Goal: Information Seeking & Learning: Learn about a topic

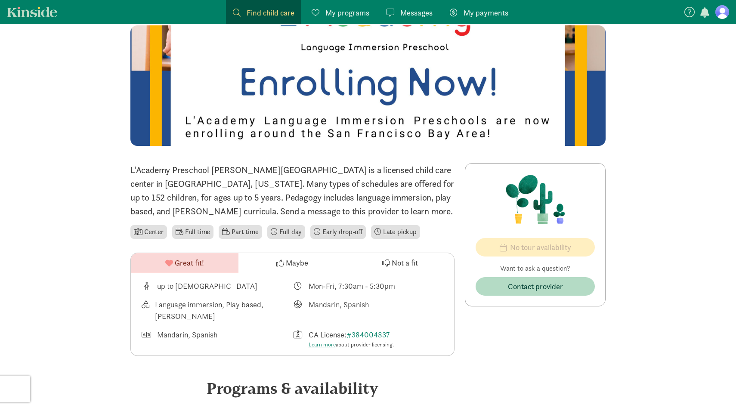
scroll to position [62, 0]
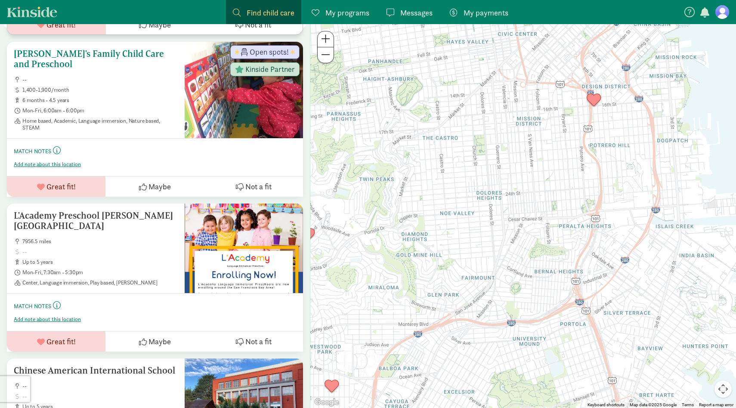
scroll to position [606, 0]
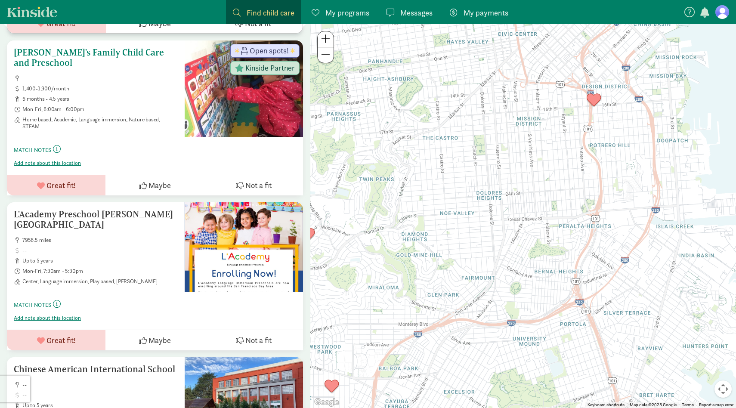
click at [149, 106] on span "Mon-Fri, 6:00am - 6:00pm" at bounding box center [99, 109] width 155 height 7
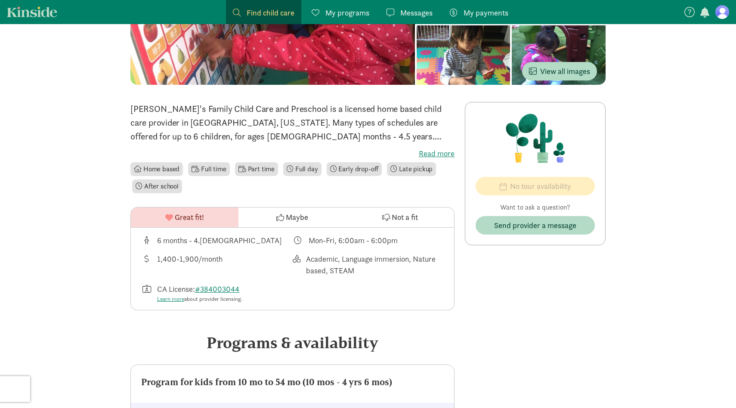
scroll to position [137, 0]
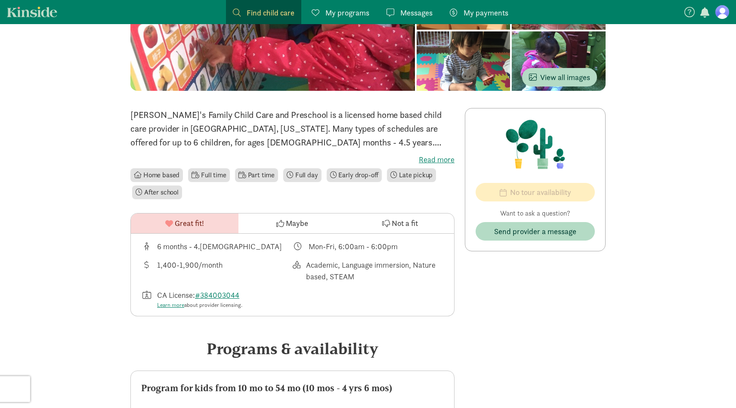
click at [430, 155] on label "Read more" at bounding box center [292, 160] width 324 height 10
click at [0, 0] on input "Read more" at bounding box center [0, 0] width 0 height 0
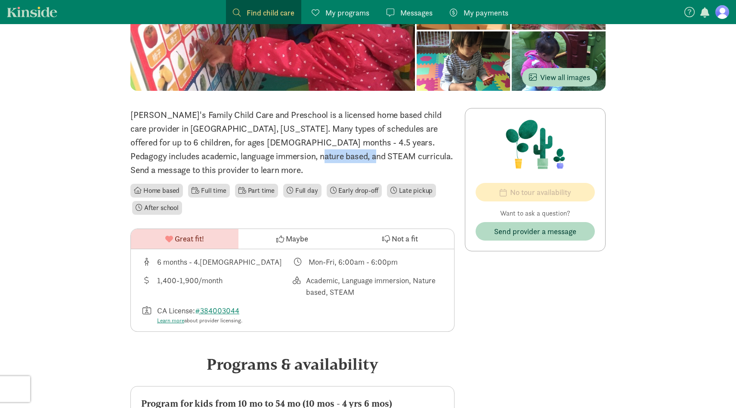
drag, startPoint x: 174, startPoint y: 155, endPoint x: 233, endPoint y: 154, distance: 59.0
click at [233, 154] on p "Lulu's Family Child Care and Preschool is a licensed home based child care prov…" at bounding box center [292, 142] width 324 height 69
copy p "STEAM curricul"
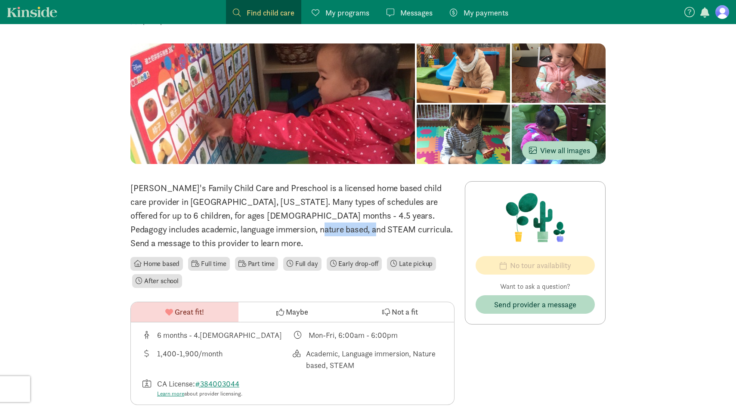
scroll to position [0, 0]
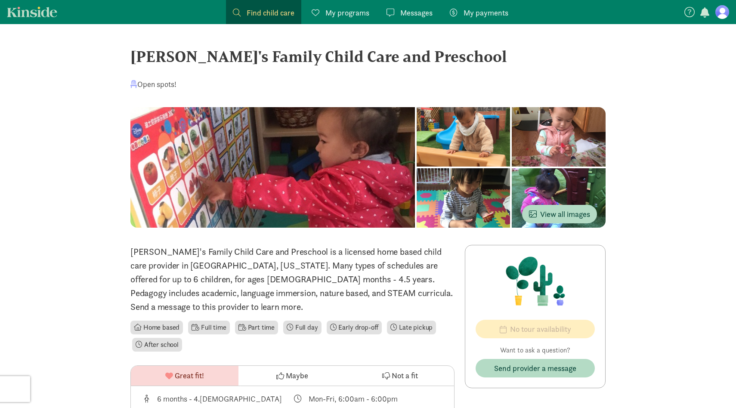
click at [389, 174] on div at bounding box center [272, 167] width 285 height 121
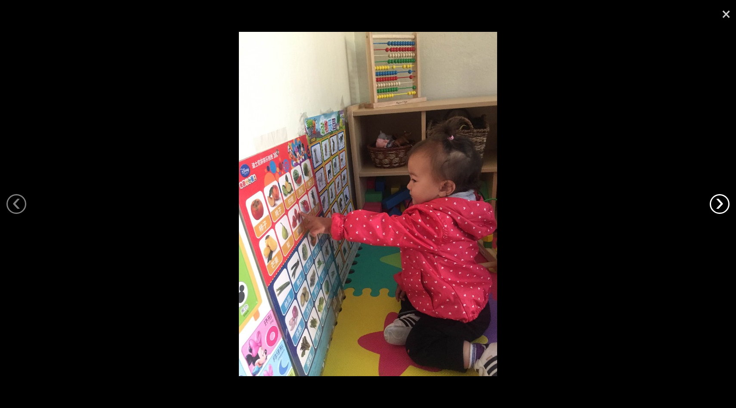
click at [714, 205] on link "›" at bounding box center [720, 204] width 20 height 20
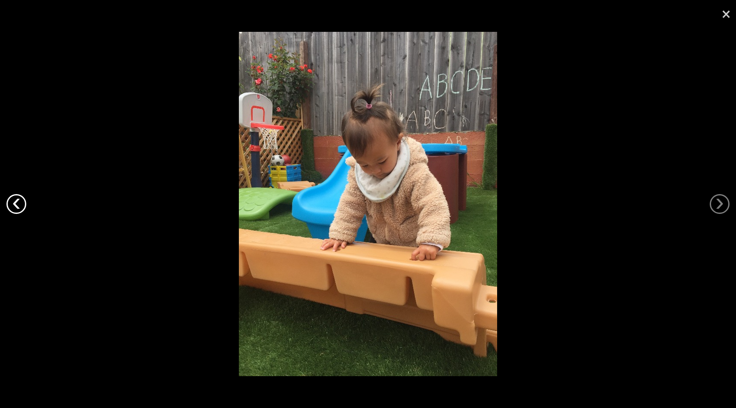
click at [19, 207] on link "‹" at bounding box center [16, 204] width 20 height 20
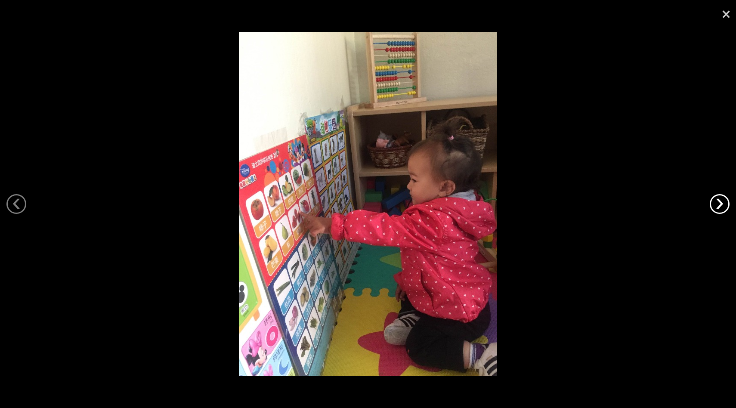
click at [717, 202] on link "›" at bounding box center [720, 204] width 20 height 20
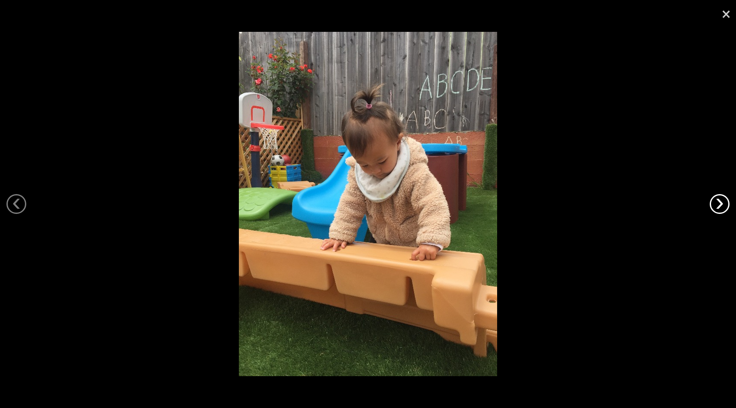
click at [717, 202] on link "›" at bounding box center [720, 204] width 20 height 20
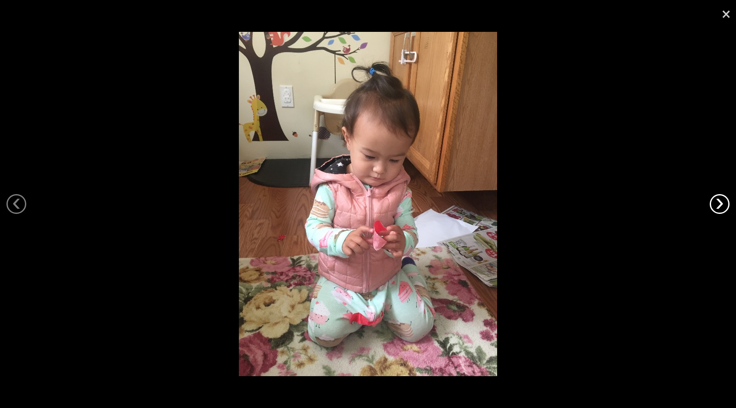
click at [717, 202] on link "›" at bounding box center [720, 204] width 20 height 20
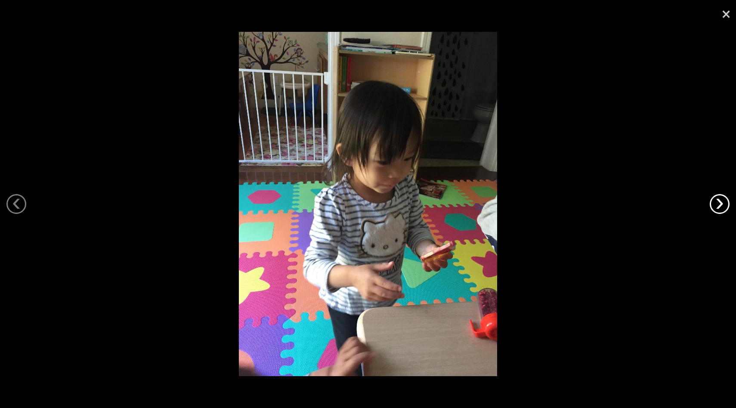
click at [717, 202] on link "›" at bounding box center [720, 204] width 20 height 20
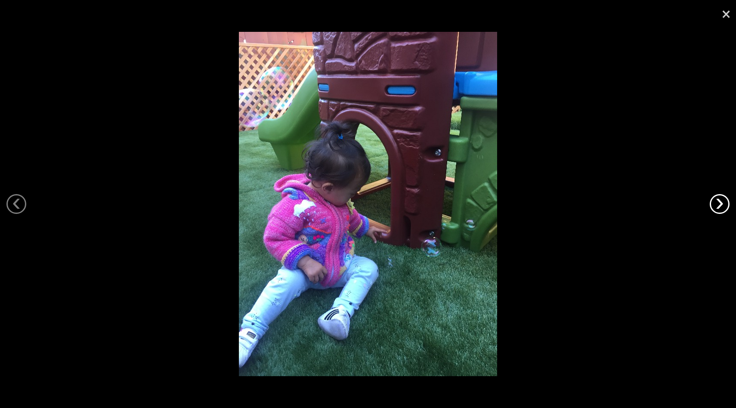
click at [717, 202] on link "›" at bounding box center [720, 204] width 20 height 20
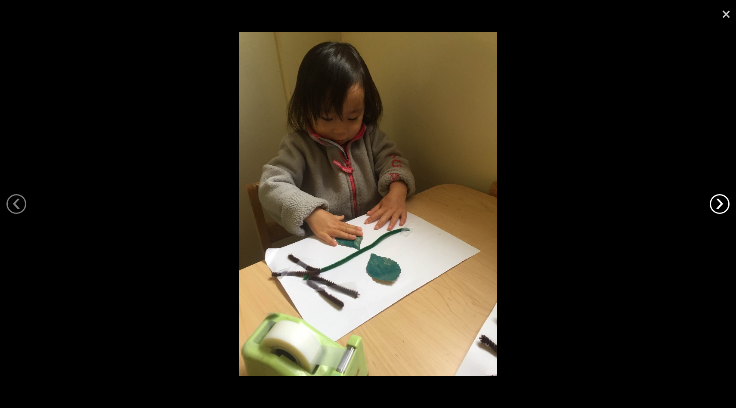
click at [717, 202] on link "›" at bounding box center [720, 204] width 20 height 20
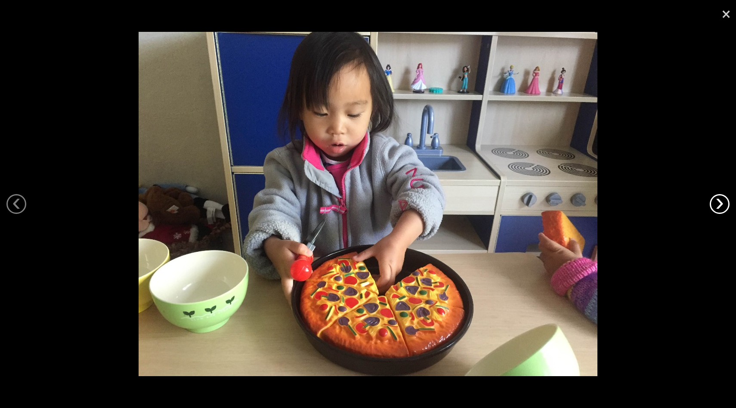
click at [717, 202] on link "›" at bounding box center [720, 204] width 20 height 20
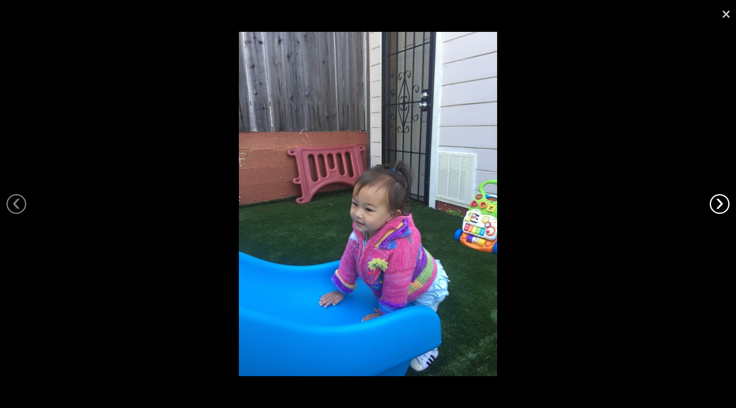
click at [717, 202] on link "›" at bounding box center [720, 204] width 20 height 20
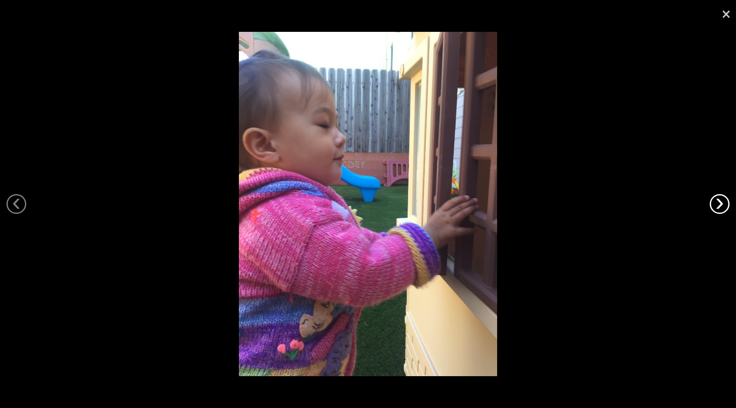
click at [717, 202] on link "›" at bounding box center [720, 204] width 20 height 20
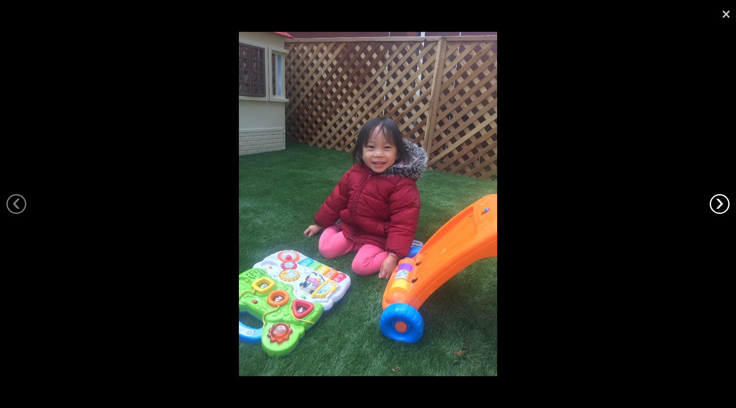
click at [717, 202] on link "›" at bounding box center [720, 204] width 20 height 20
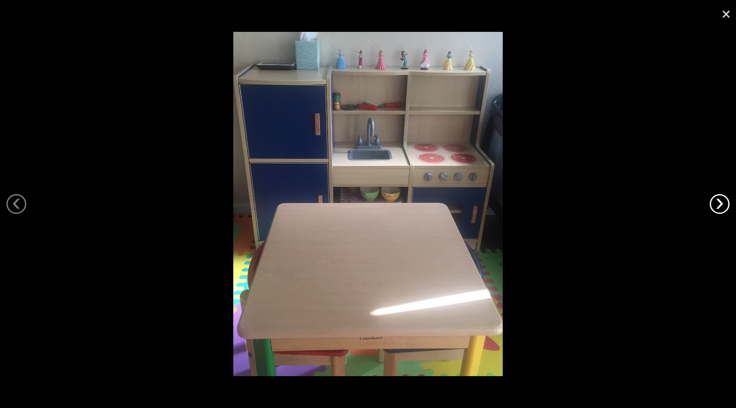
click at [717, 202] on link "›" at bounding box center [720, 204] width 20 height 20
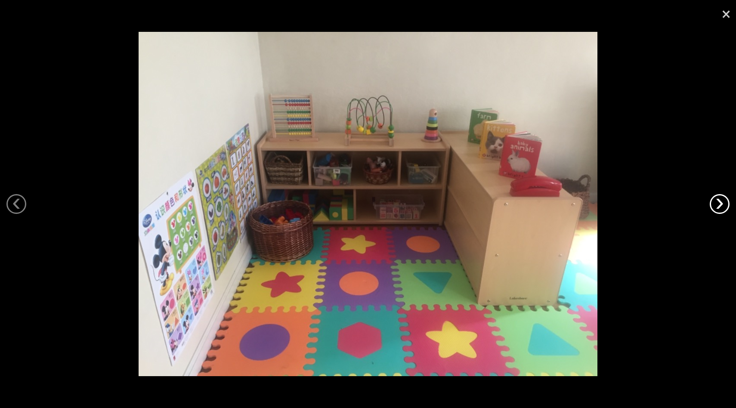
click at [717, 202] on link "›" at bounding box center [720, 204] width 20 height 20
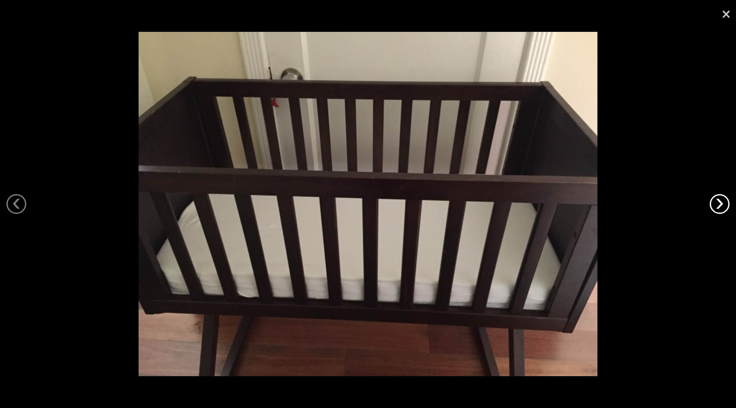
click at [717, 202] on link "›" at bounding box center [720, 204] width 20 height 20
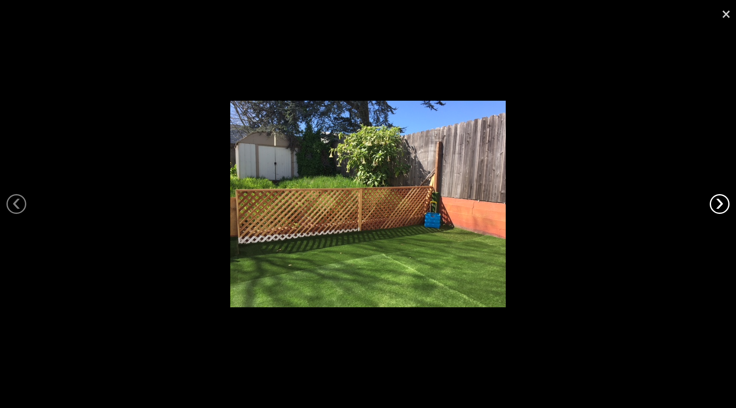
click at [717, 202] on link "›" at bounding box center [720, 204] width 20 height 20
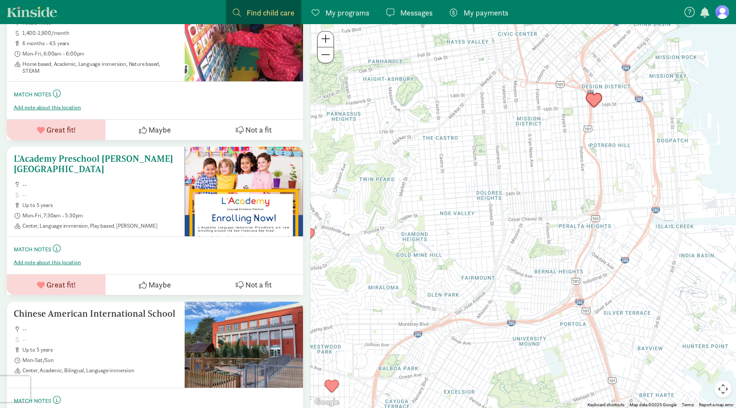
scroll to position [693, 0]
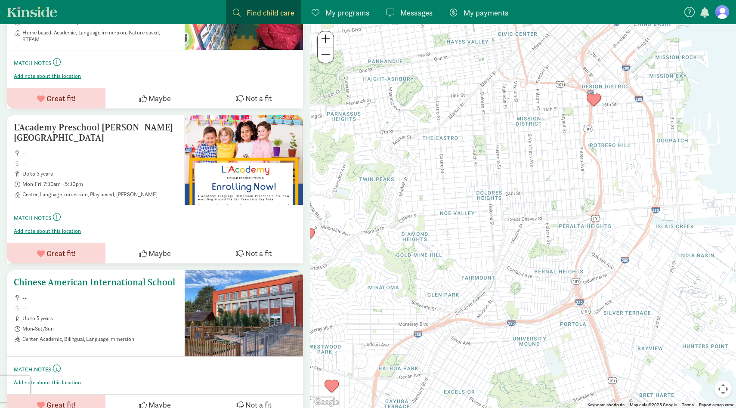
click at [152, 277] on div "Chinese American International School -- up to 5 years Mon-Sat/Sun Center, Acad…" at bounding box center [96, 309] width 164 height 65
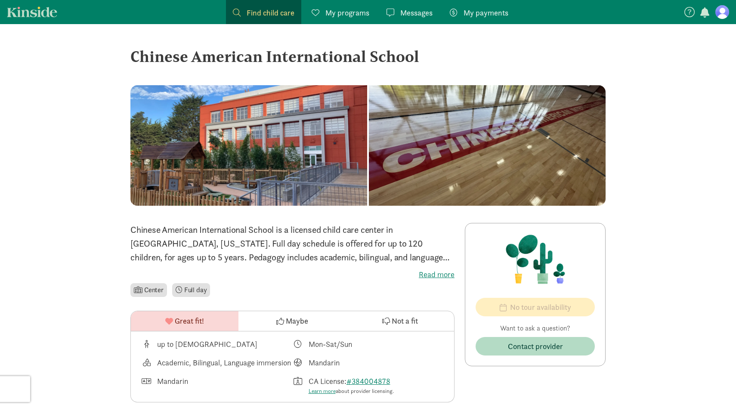
click at [329, 156] on div at bounding box center [248, 145] width 237 height 121
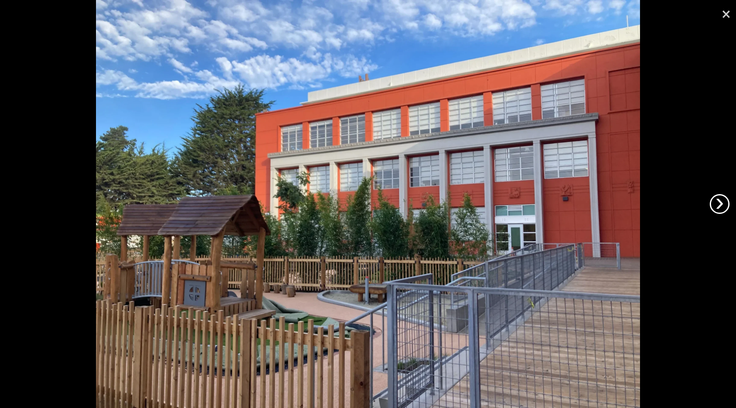
click at [717, 201] on link "›" at bounding box center [720, 204] width 20 height 20
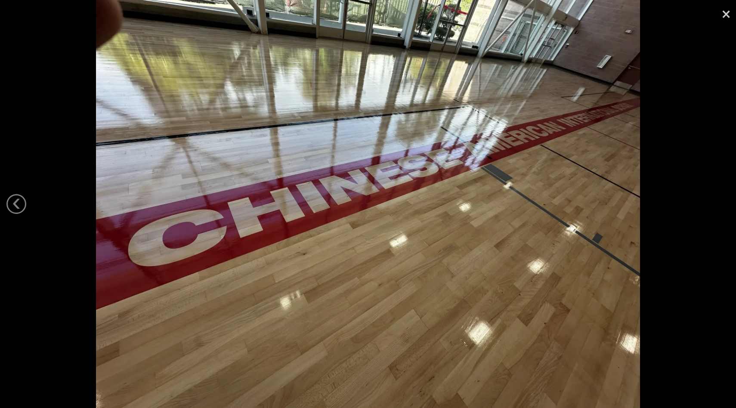
click at [717, 201] on div at bounding box center [368, 204] width 736 height 408
click at [730, 13] on link "×" at bounding box center [727, 13] width 20 height 26
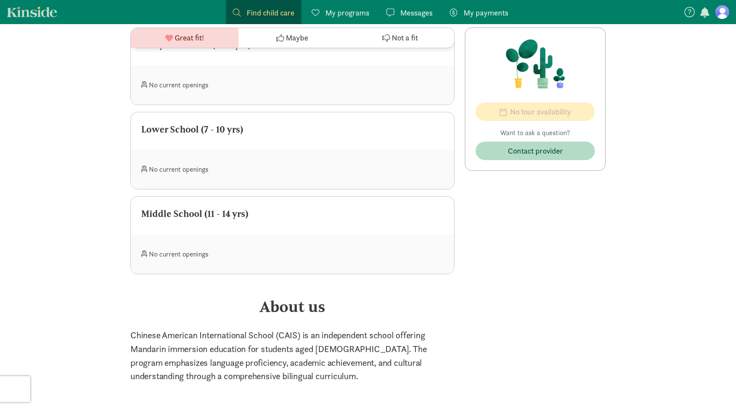
scroll to position [432, 0]
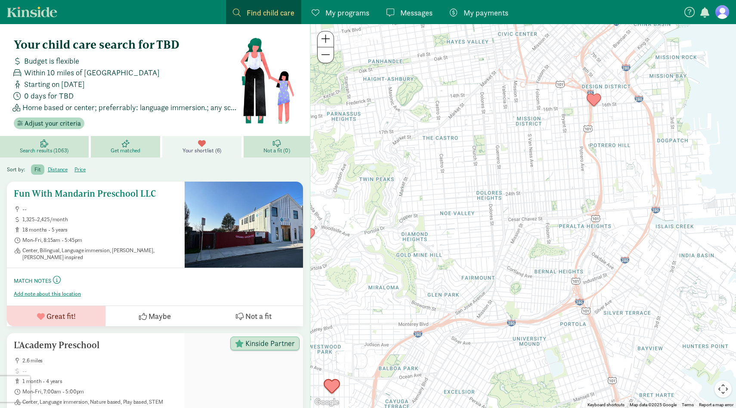
click at [159, 322] on span "Maybe" at bounding box center [160, 316] width 22 height 12
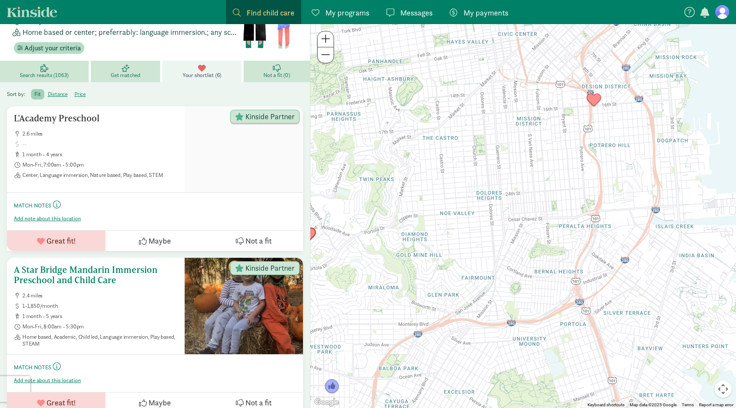
scroll to position [74, 0]
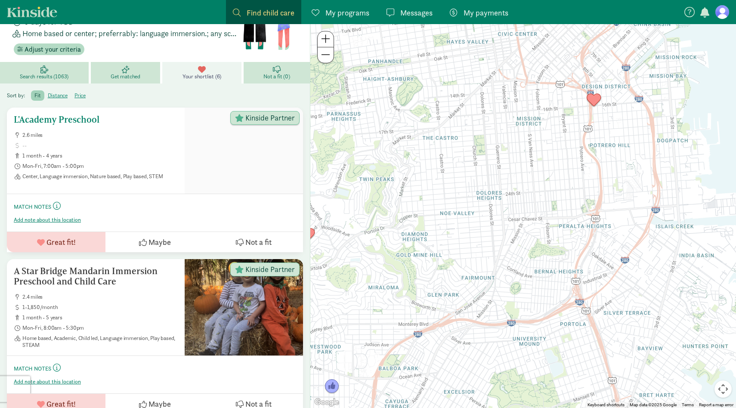
click at [149, 131] on div "L'Academy Preschool 2.6 miles 1 month - 4 years Mon-Fri, 7:00am - 5:00pm Center…" at bounding box center [96, 147] width 164 height 65
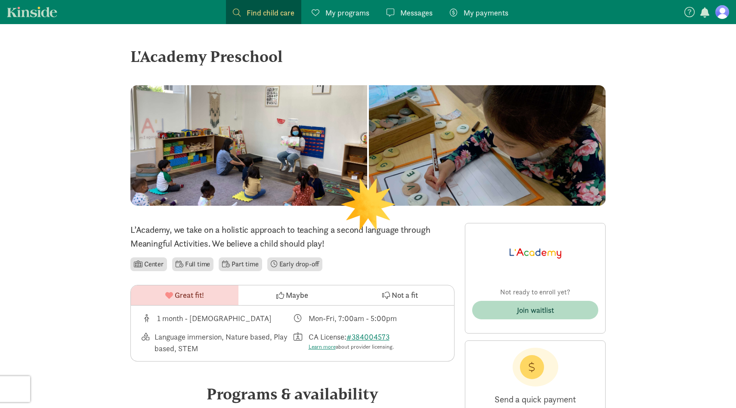
click at [298, 144] on div at bounding box center [248, 145] width 237 height 121
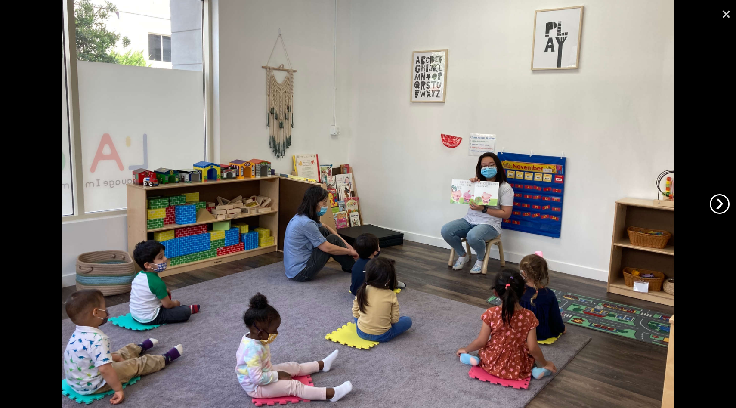
click at [713, 206] on link "›" at bounding box center [720, 204] width 20 height 20
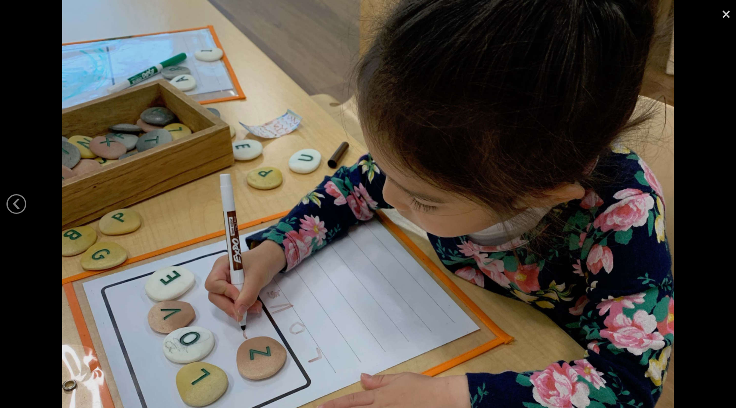
click at [713, 206] on div at bounding box center [368, 204] width 736 height 408
click at [729, 13] on link "×" at bounding box center [727, 13] width 20 height 26
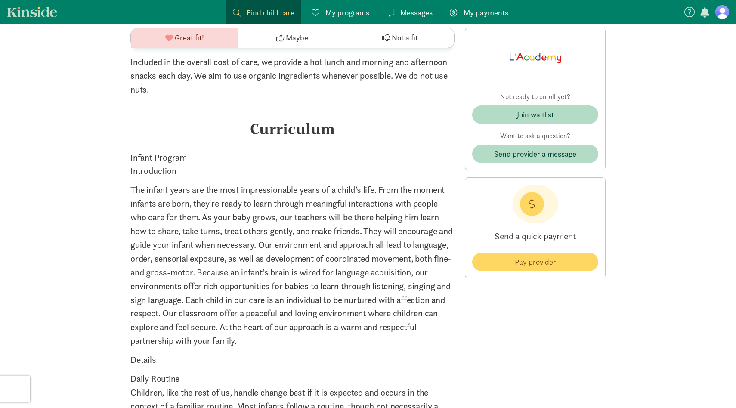
scroll to position [1966, 0]
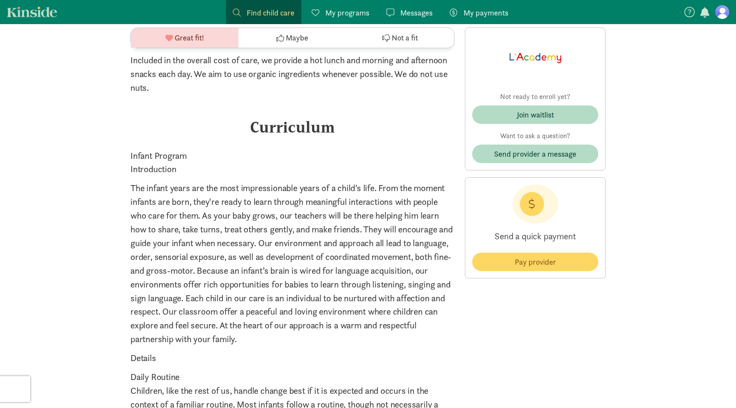
click at [326, 187] on p "The infant years are the most impressionable years of a child’s life. From the …" at bounding box center [292, 263] width 324 height 165
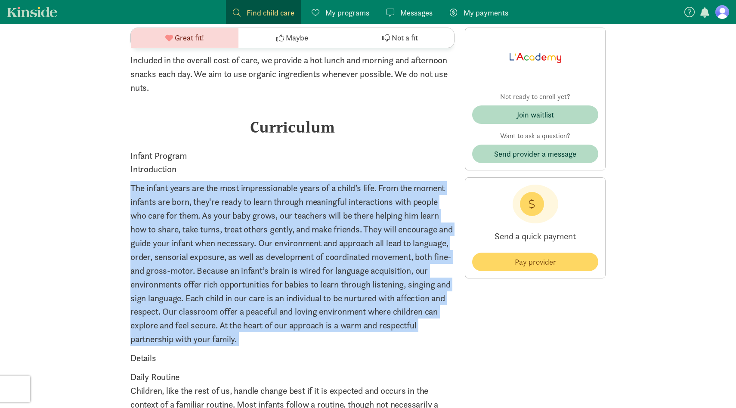
click at [326, 187] on p "The infant years are the most impressionable years of a child’s life. From the …" at bounding box center [292, 263] width 324 height 165
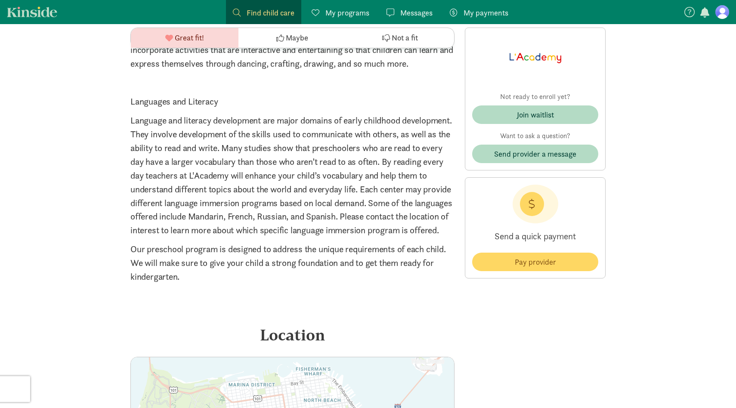
scroll to position [3937, 0]
